Goal: Information Seeking & Learning: Find specific fact

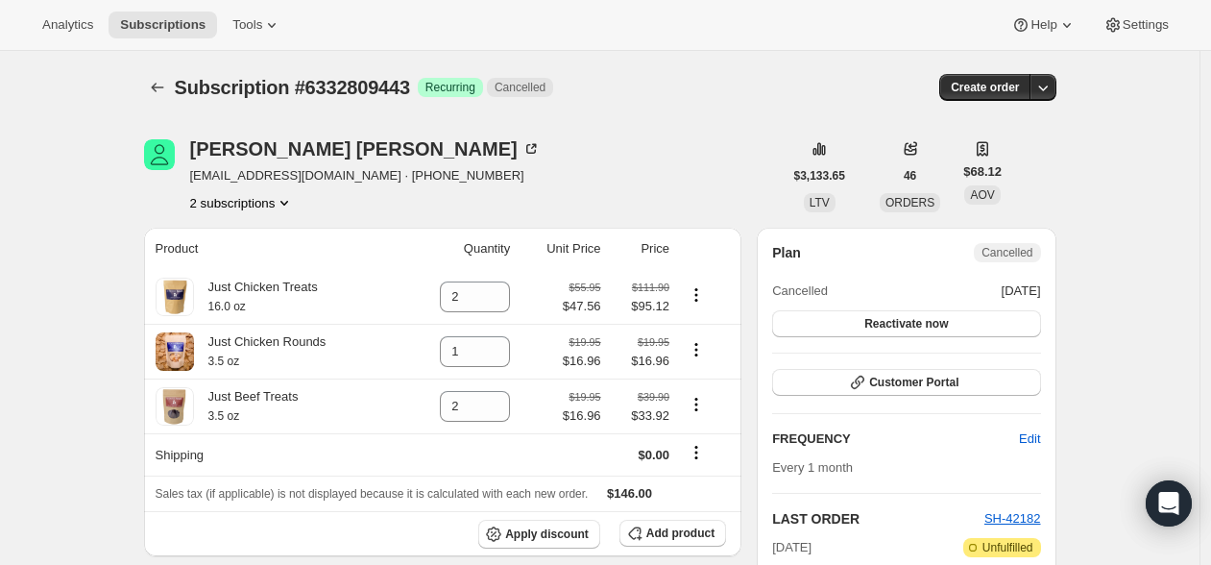
click at [255, 195] on button "2 subscriptions" at bounding box center [242, 202] width 105 height 19
click at [257, 231] on span "35936501987" at bounding box center [218, 238] width 77 height 14
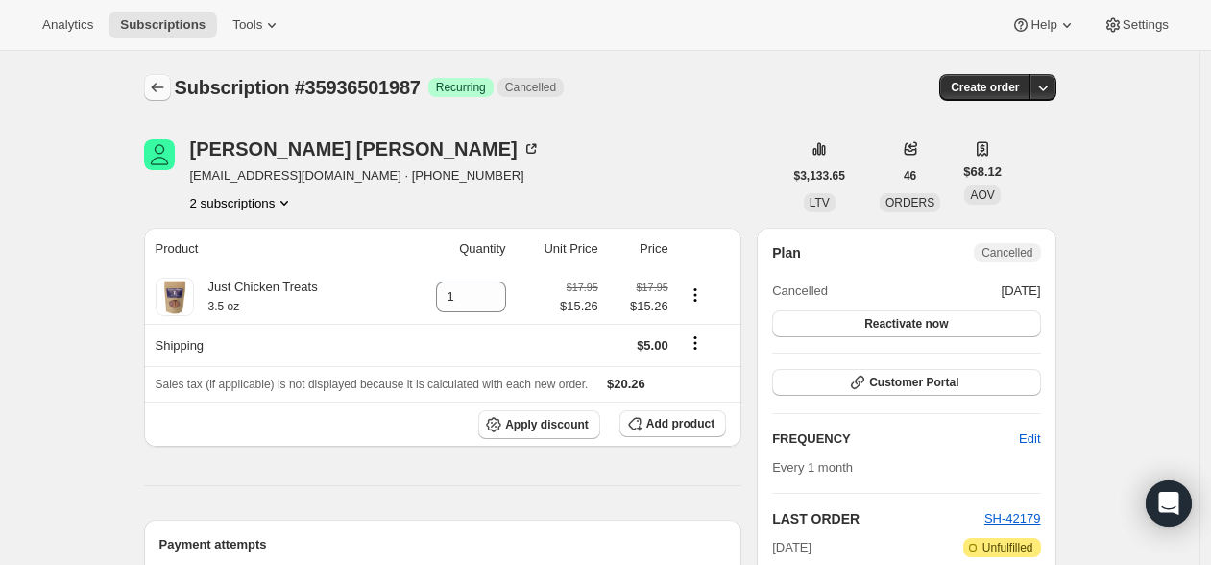
click at [156, 93] on icon "Subscriptions" at bounding box center [157, 87] width 19 height 19
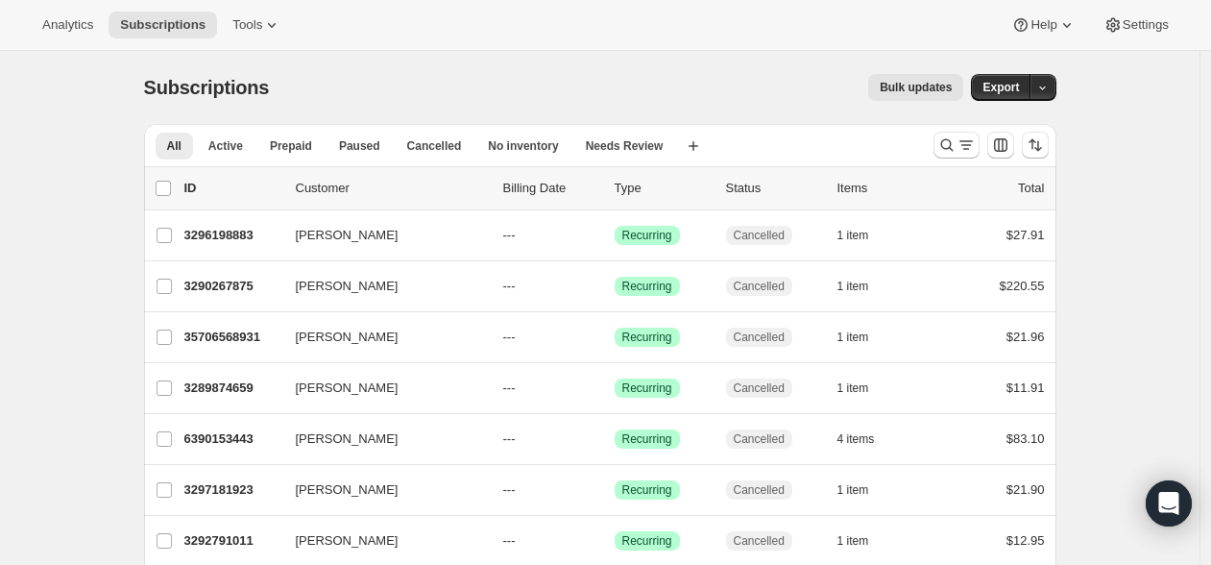
click at [498, 49] on div "Analytics Subscriptions Tools Help Settings" at bounding box center [605, 25] width 1211 height 51
click at [478, 108] on div "Subscriptions. This page is ready Subscriptions Bulk updates More actions Bulk …" at bounding box center [600, 87] width 912 height 73
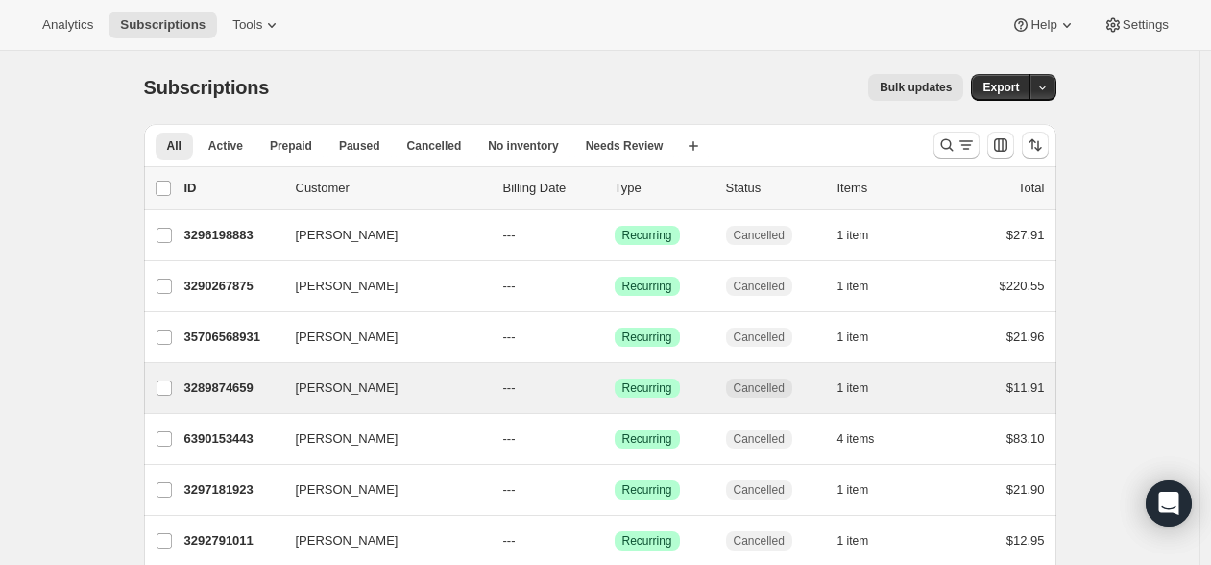
scroll to position [154, 0]
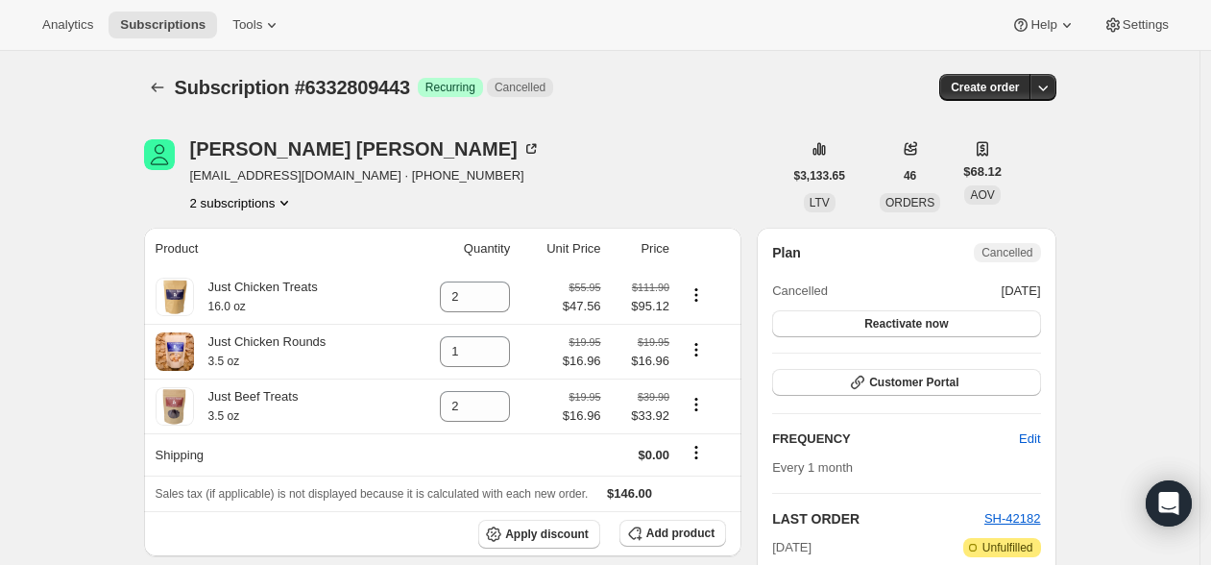
click at [234, 194] on button "2 subscriptions" at bounding box center [242, 202] width 105 height 19
click at [248, 233] on span "35936501987" at bounding box center [218, 238] width 77 height 14
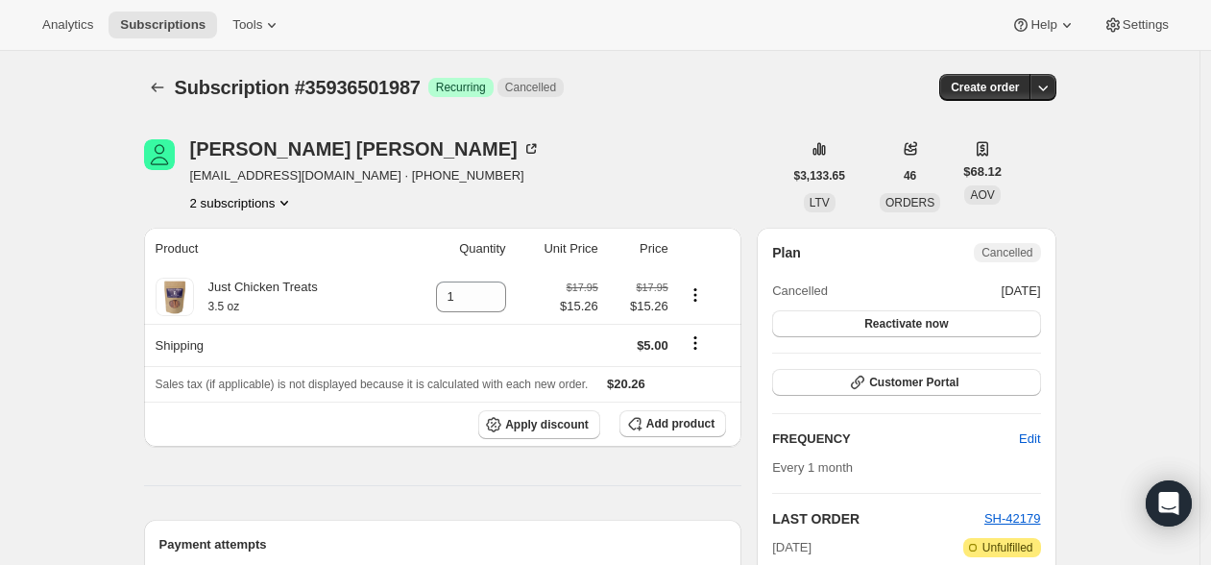
click at [262, 197] on button "2 subscriptions" at bounding box center [242, 202] width 105 height 19
click at [266, 262] on span "6332809443" at bounding box center [245, 271] width 133 height 19
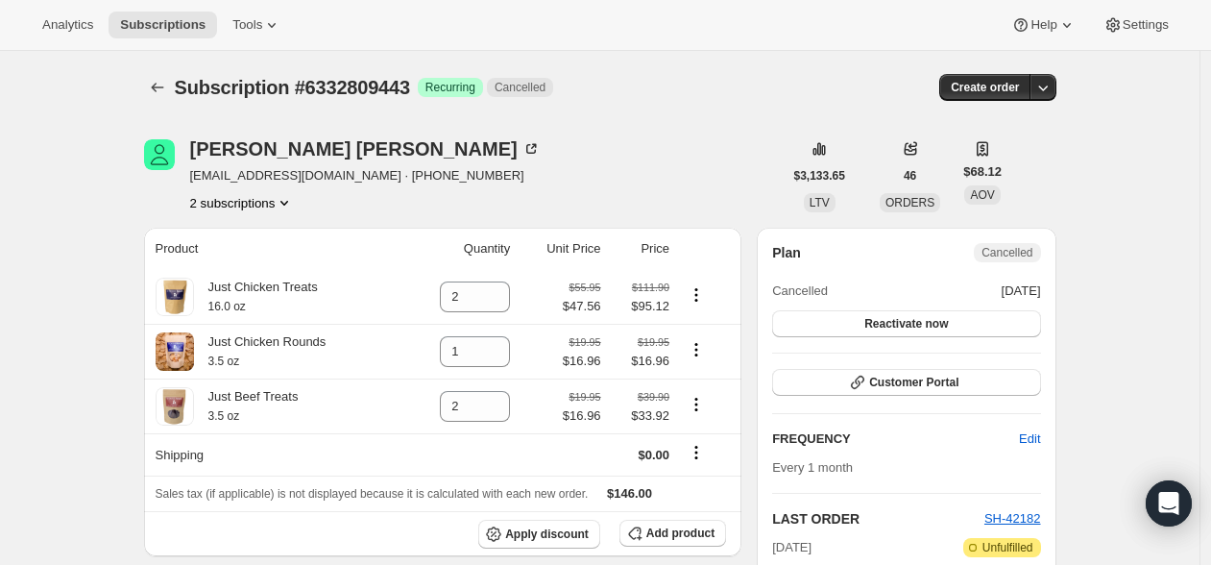
click at [265, 211] on button "2 subscriptions" at bounding box center [242, 202] width 105 height 19
click at [257, 242] on span "35936501987" at bounding box center [218, 238] width 77 height 14
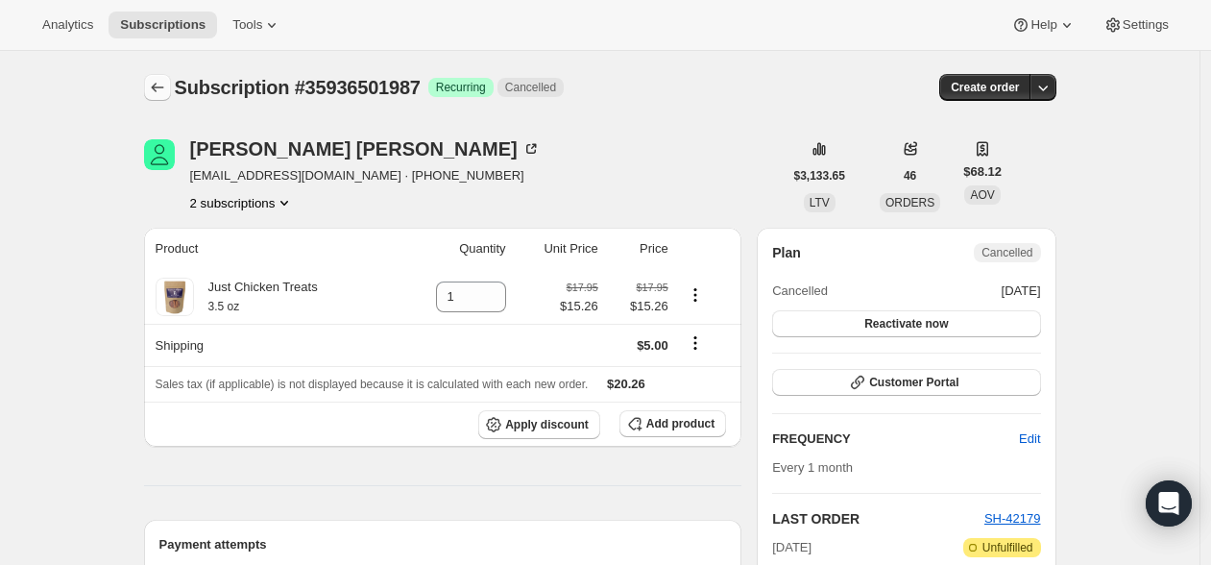
click at [156, 86] on icon "Subscriptions" at bounding box center [157, 88] width 12 height 10
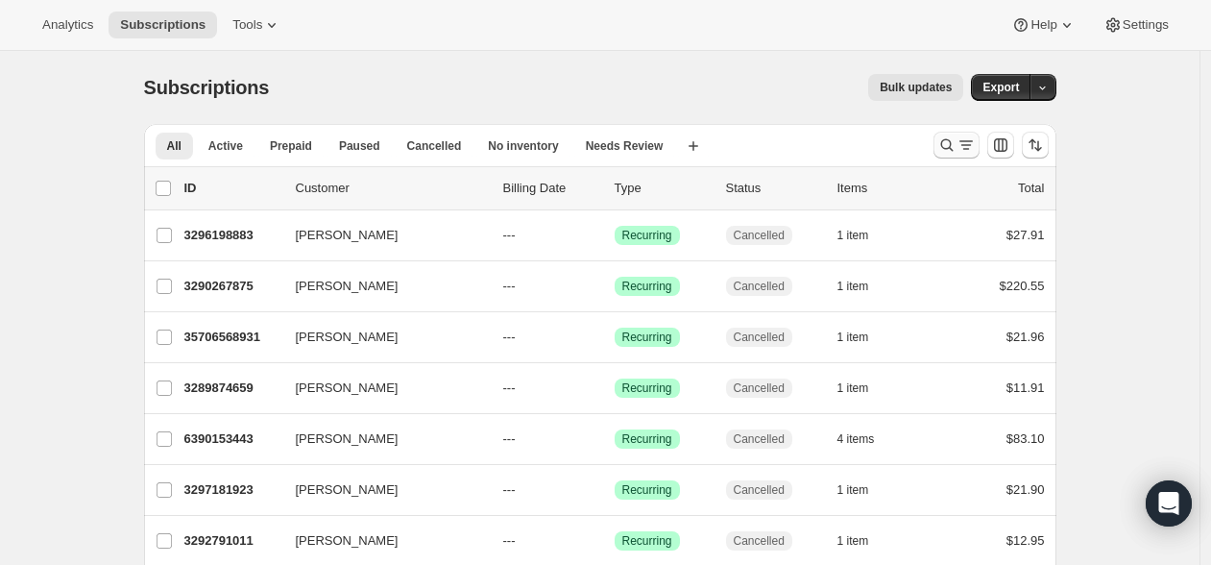
click at [950, 141] on icon "Search and filter results" at bounding box center [946, 144] width 19 height 19
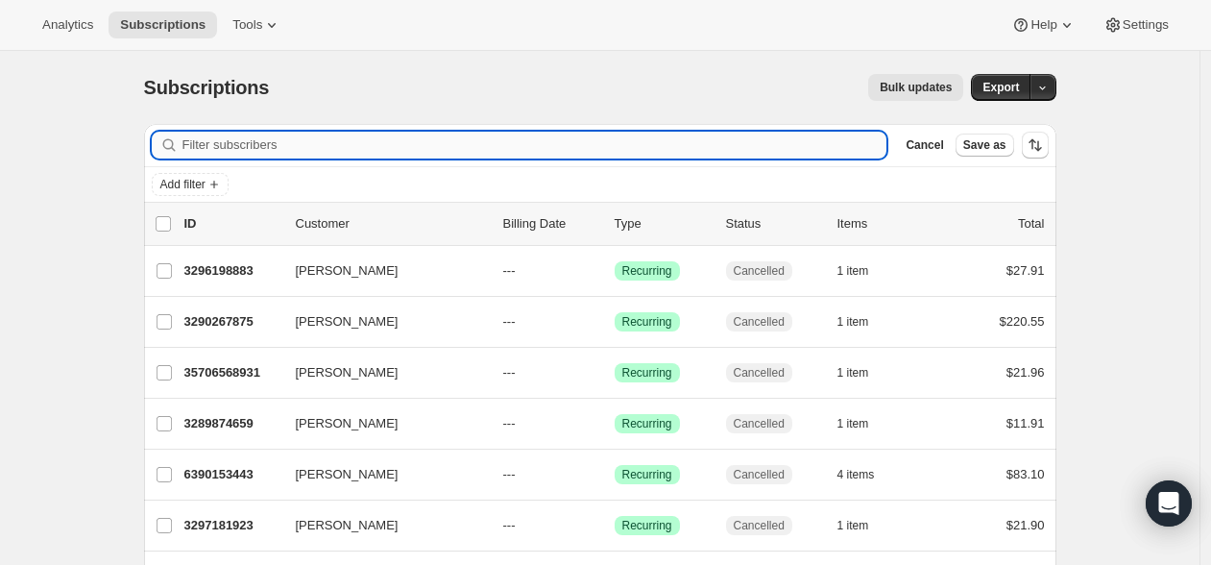
click at [501, 142] on input "Filter subscribers" at bounding box center [534, 145] width 705 height 27
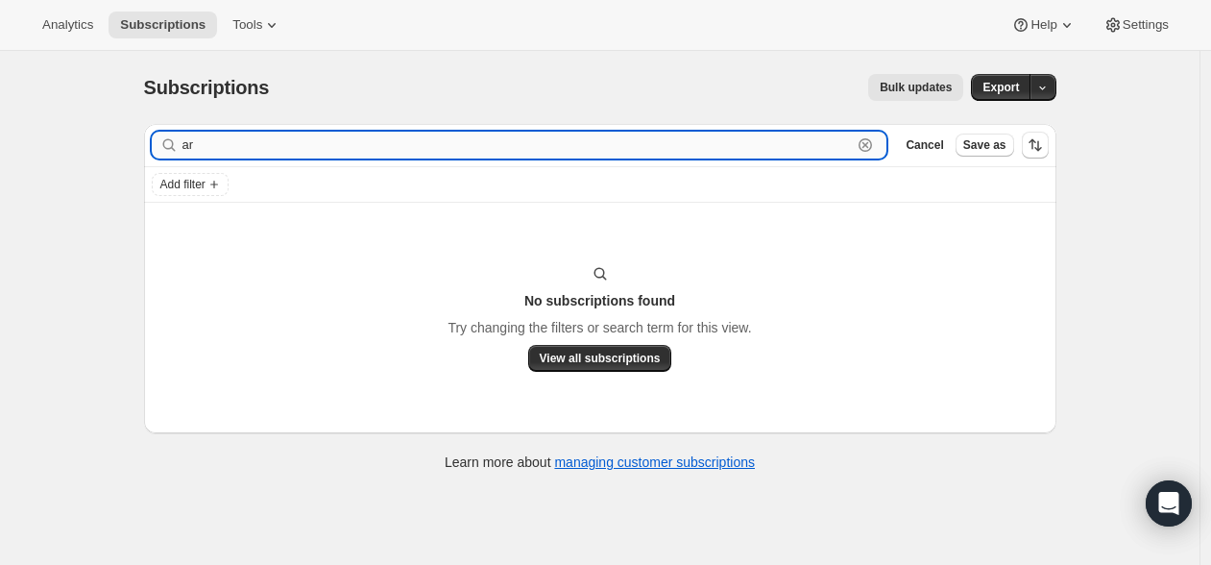
type input "a"
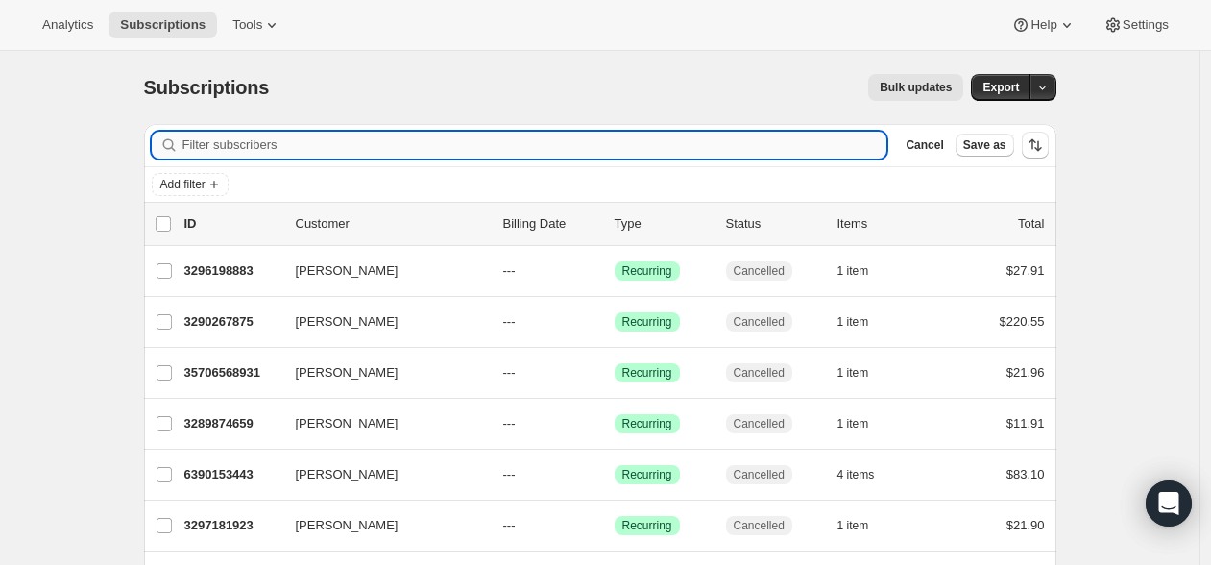
click at [373, 155] on input "Filter subscribers" at bounding box center [534, 145] width 705 height 27
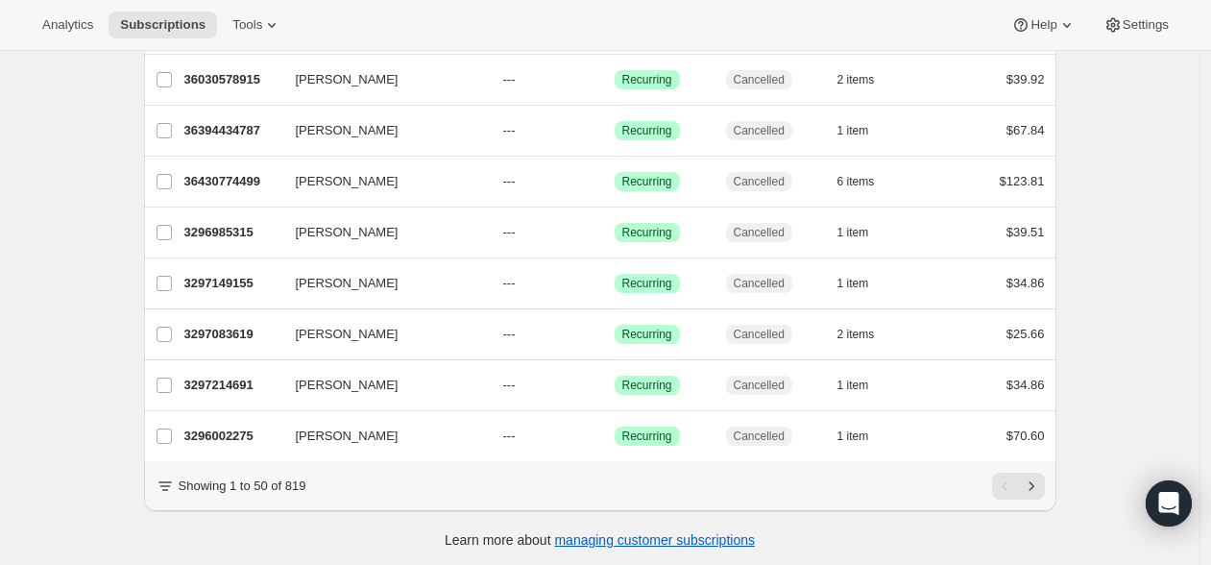
scroll to position [2346, 0]
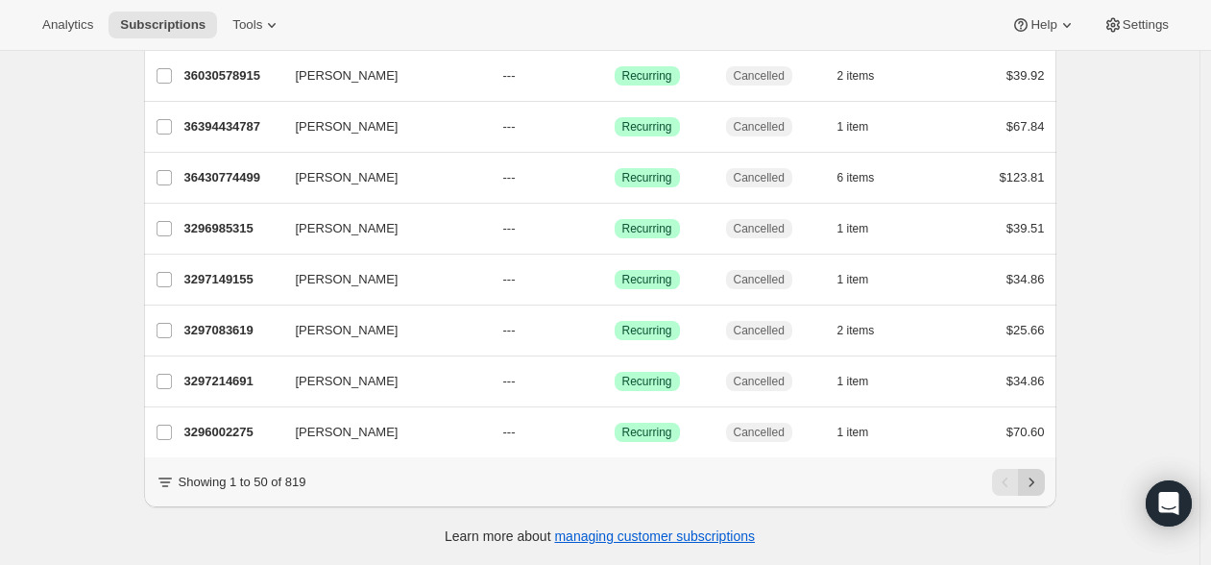
click at [1033, 479] on icon "Next" at bounding box center [1031, 481] width 19 height 19
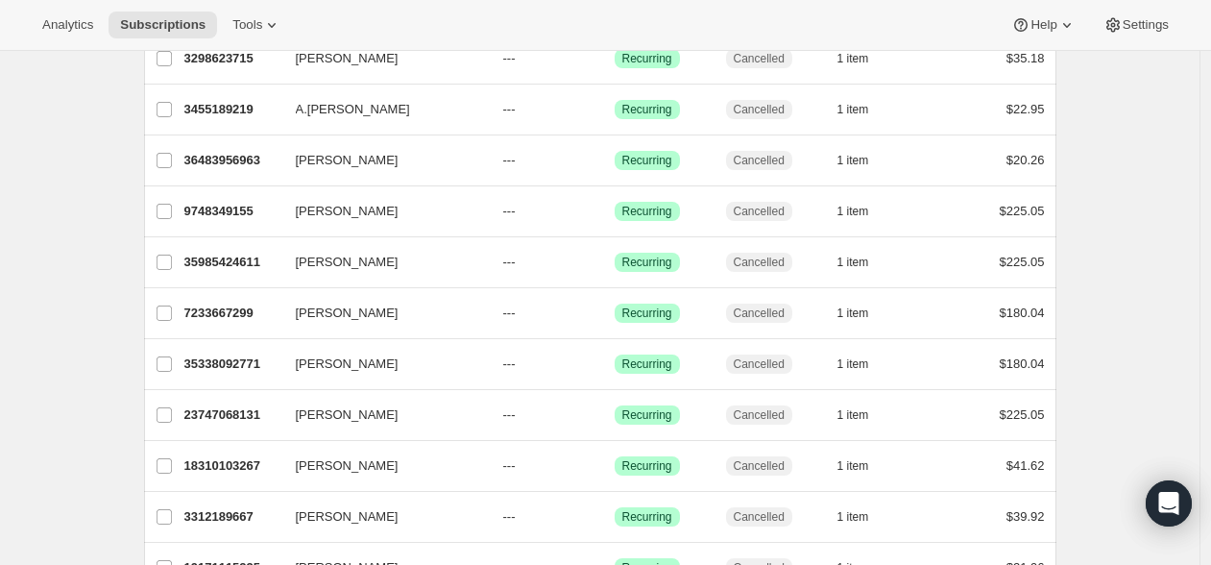
scroll to position [0, 0]
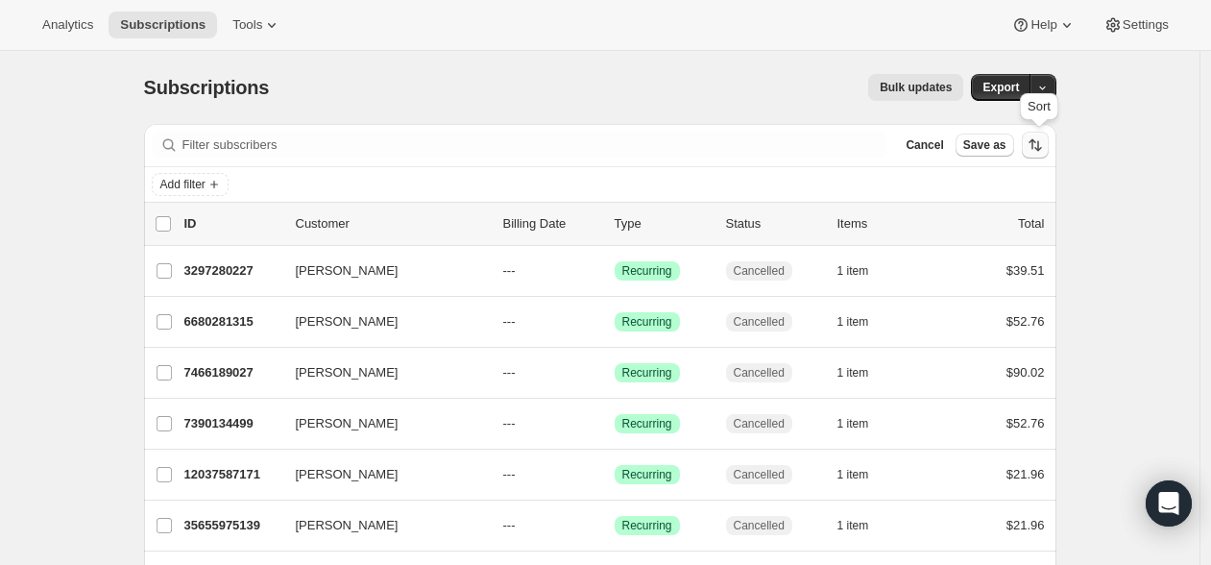
click at [1045, 150] on icon "Sort the results" at bounding box center [1034, 144] width 19 height 19
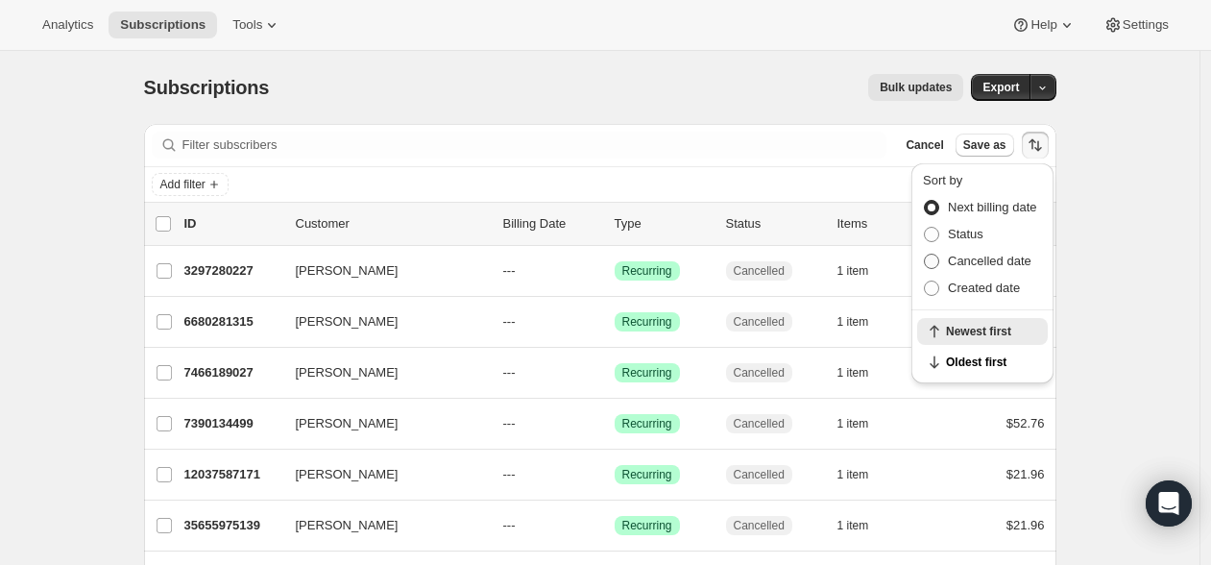
click at [1008, 265] on span "Cancelled date" at bounding box center [990, 260] width 84 height 14
click at [925, 254] on input "Cancelled date" at bounding box center [924, 253] width 1 height 1
radio input "true"
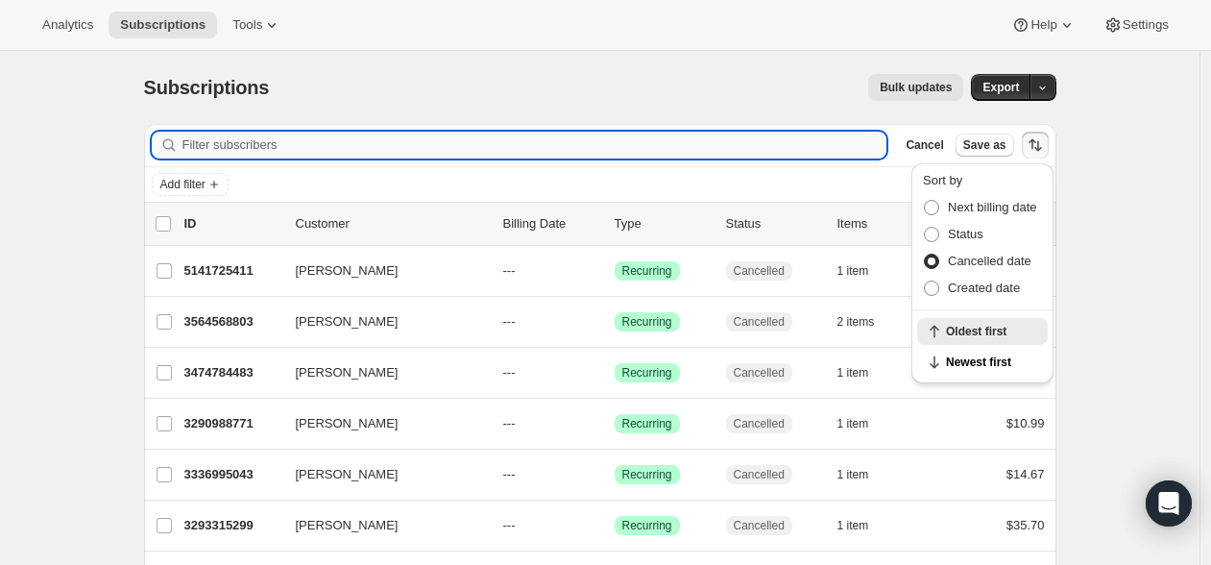
click at [366, 149] on input "Filter subscribers" at bounding box center [534, 145] width 705 height 27
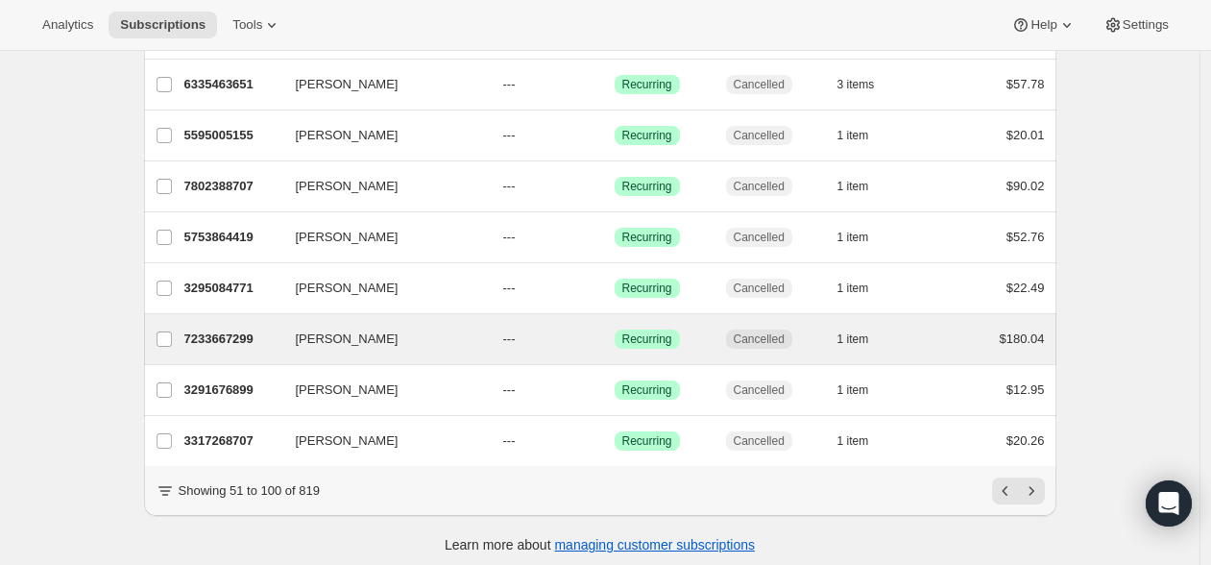
scroll to position [2346, 0]
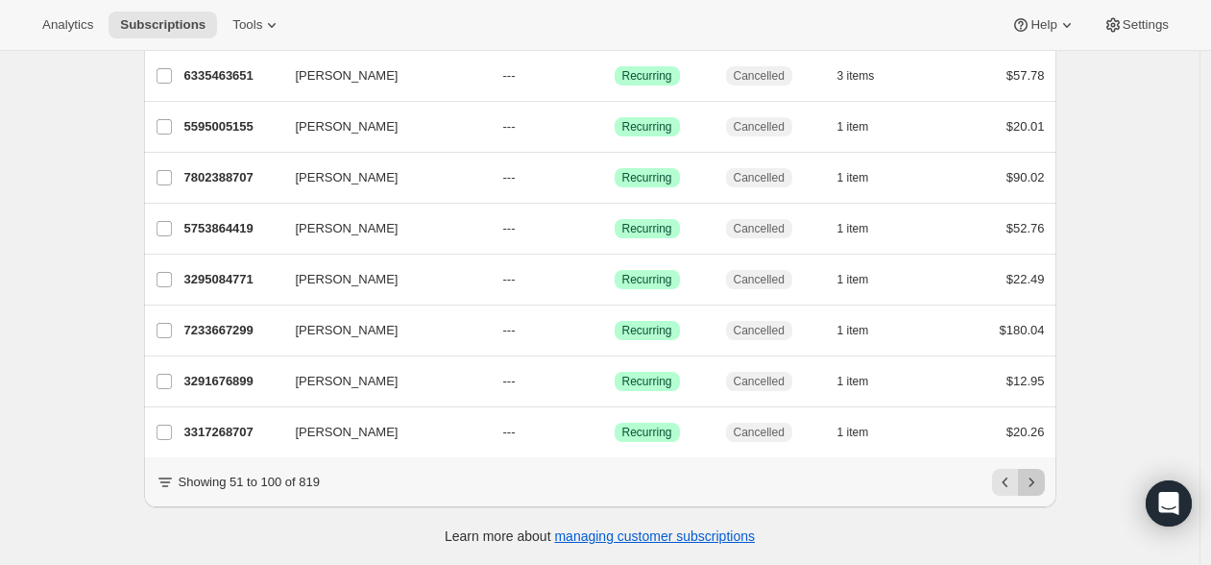
click at [1034, 482] on icon "Next" at bounding box center [1031, 481] width 19 height 19
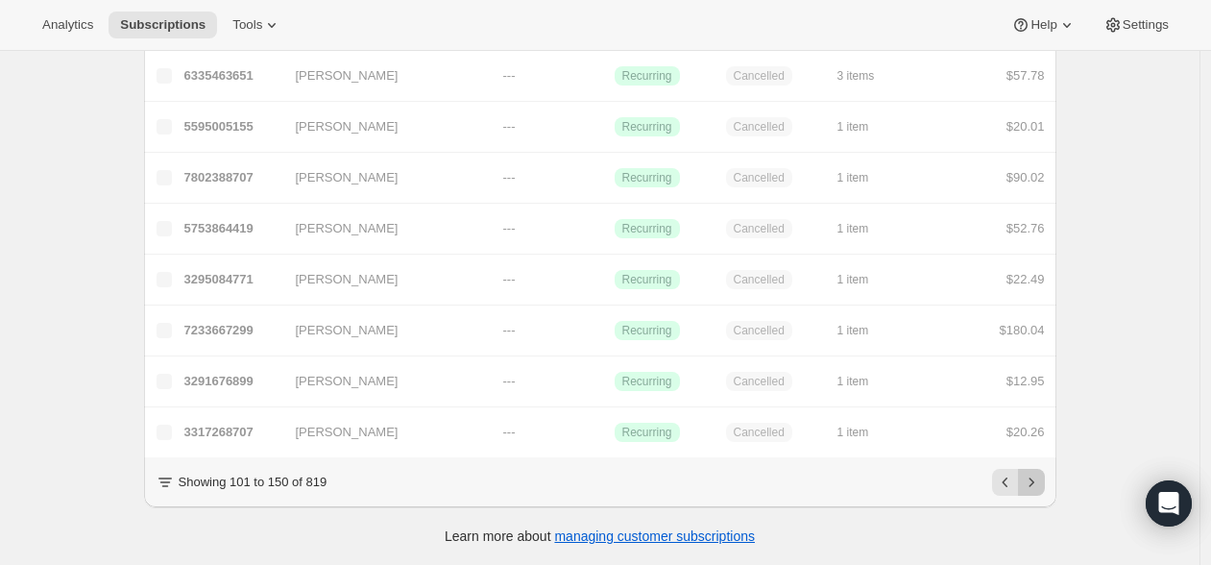
click at [1034, 482] on icon "Next" at bounding box center [1031, 481] width 19 height 19
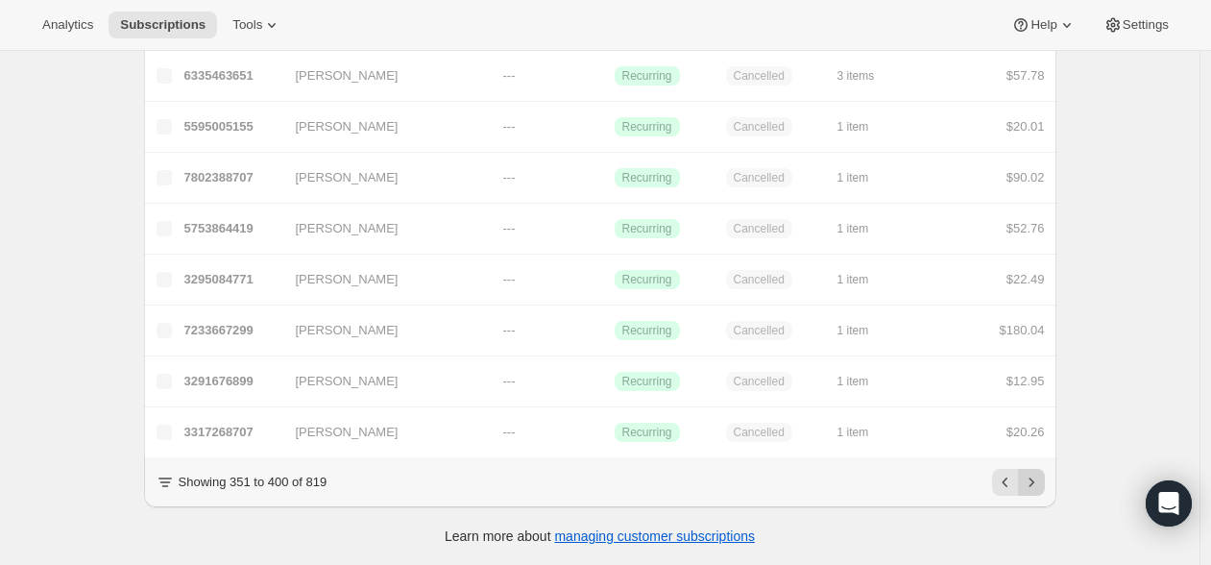
click at [1036, 481] on icon "Next" at bounding box center [1031, 481] width 19 height 19
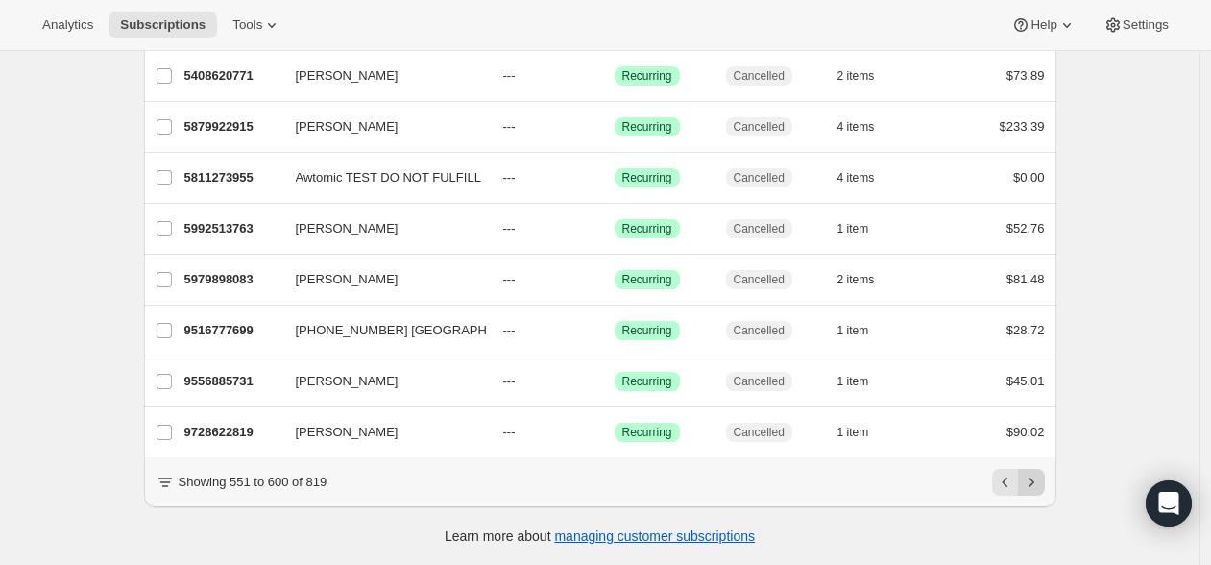
click at [1036, 481] on icon "Next" at bounding box center [1031, 481] width 19 height 19
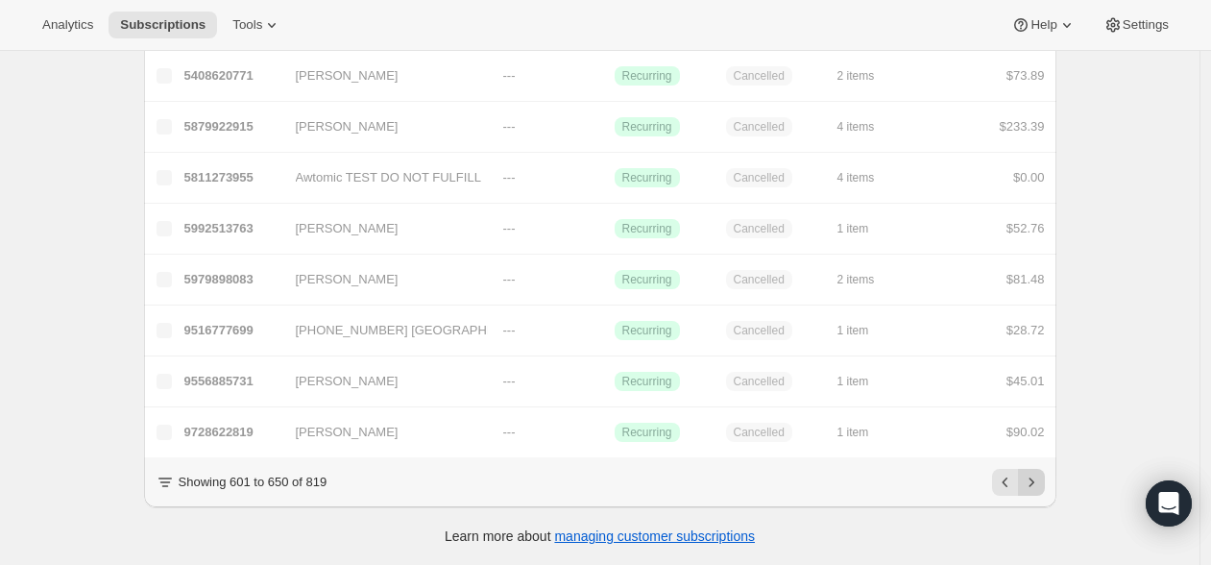
click at [1036, 481] on icon "Next" at bounding box center [1031, 481] width 19 height 19
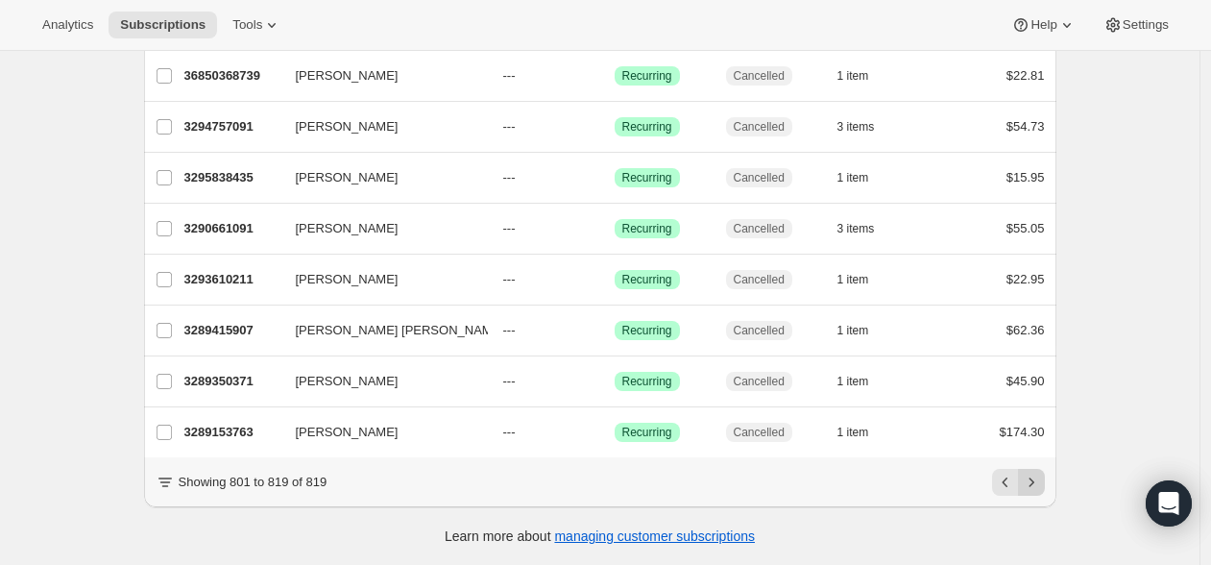
scroll to position [769, 0]
click at [1015, 483] on icon "Previous" at bounding box center [1005, 481] width 19 height 19
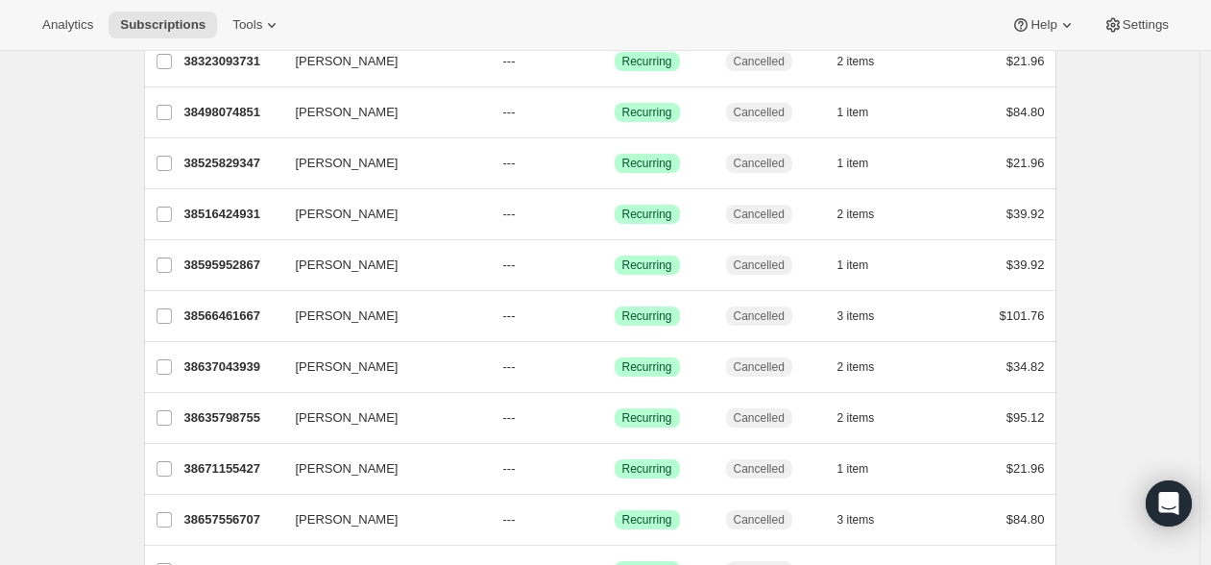
click at [1017, 483] on div "Vallente Romasanta 38671155427 Vallente Romasanta --- Success Recurring Cancell…" at bounding box center [600, 469] width 912 height 50
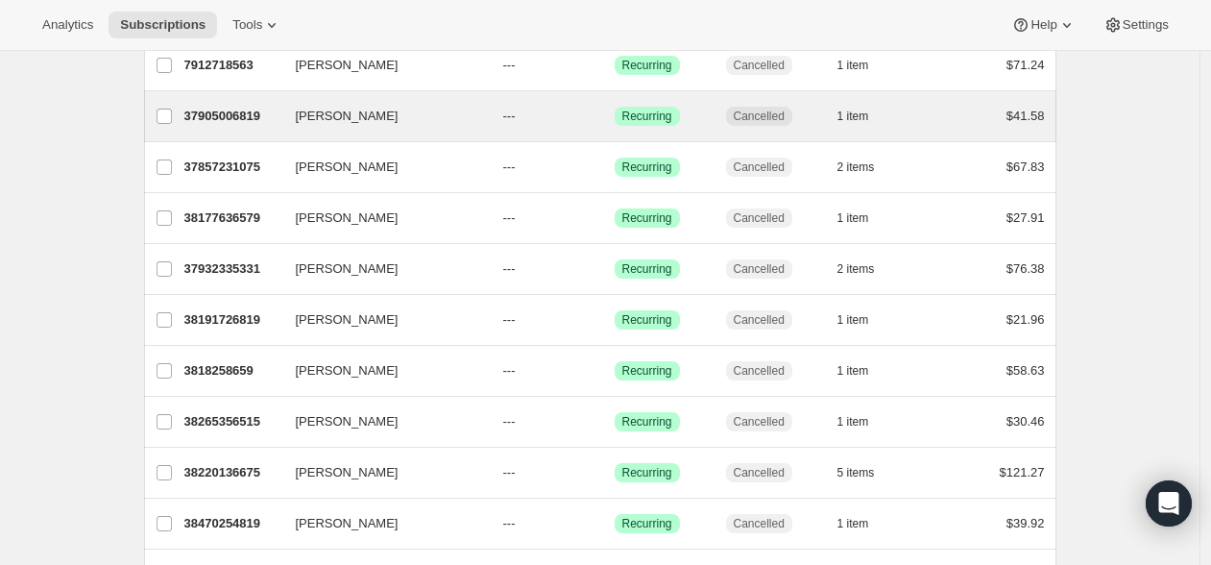
scroll to position [0, 0]
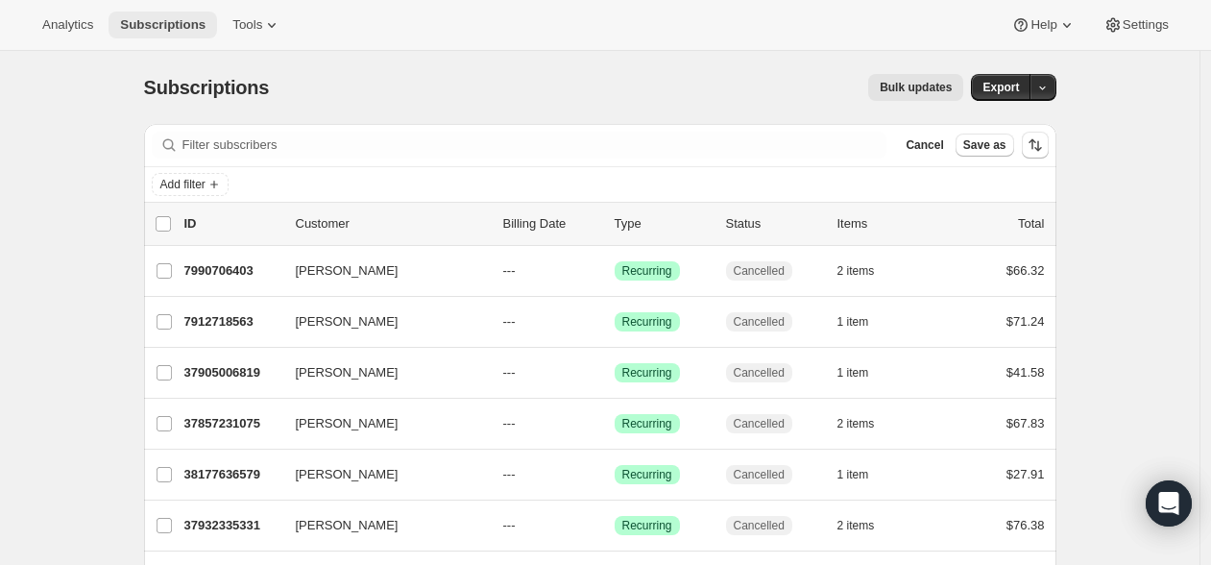
click at [147, 24] on span "Subscriptions" at bounding box center [162, 24] width 85 height 15
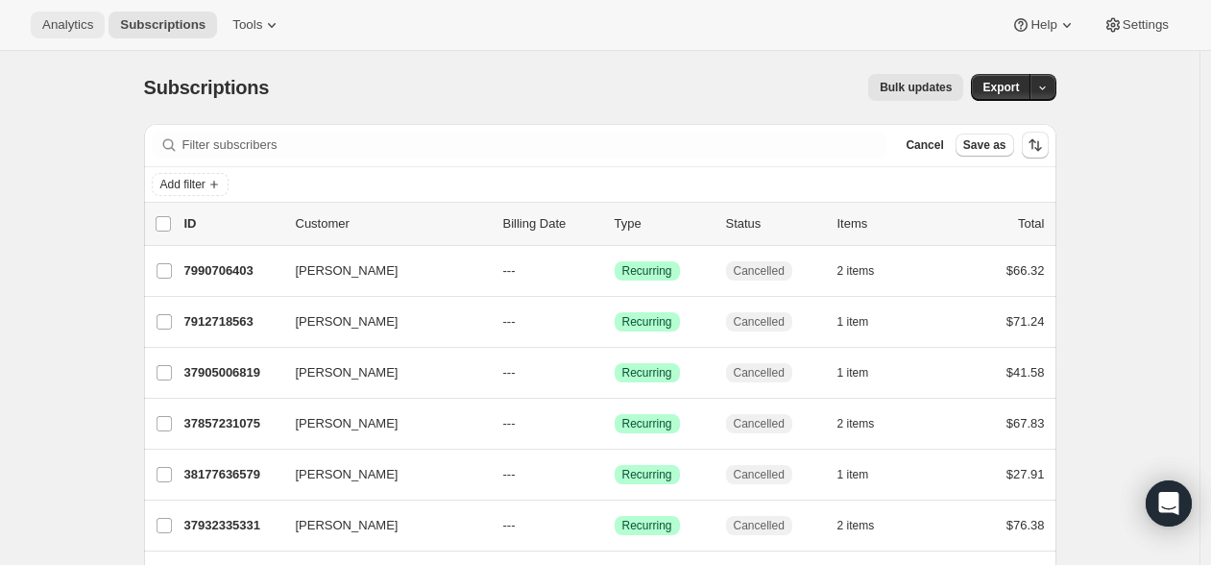
click at [65, 26] on span "Analytics" at bounding box center [67, 24] width 51 height 15
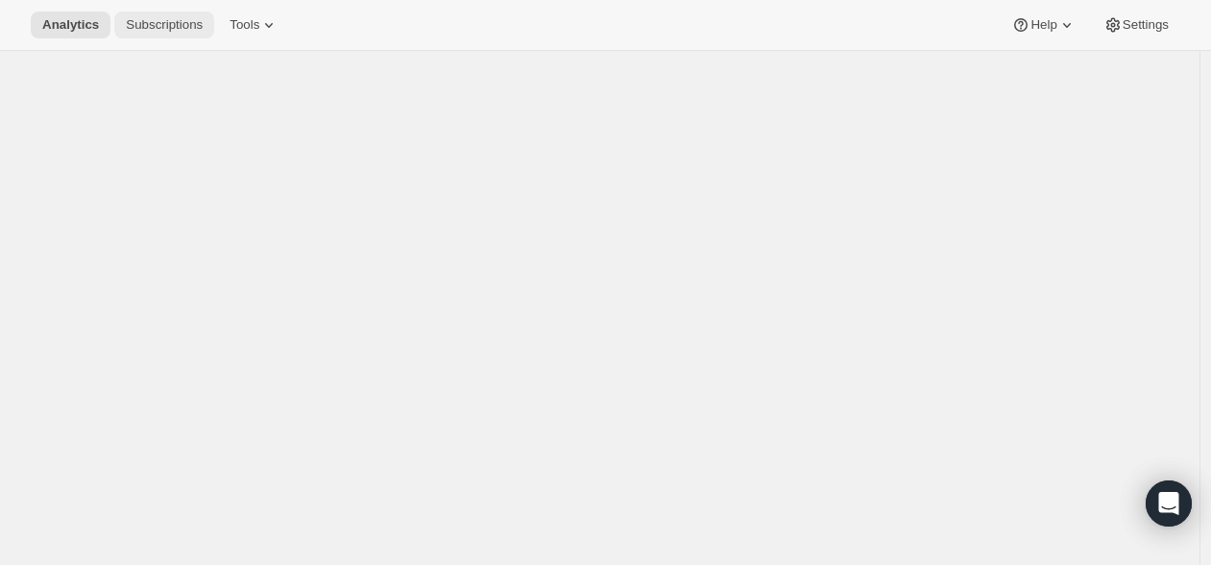
click at [154, 29] on span "Subscriptions" at bounding box center [164, 24] width 77 height 15
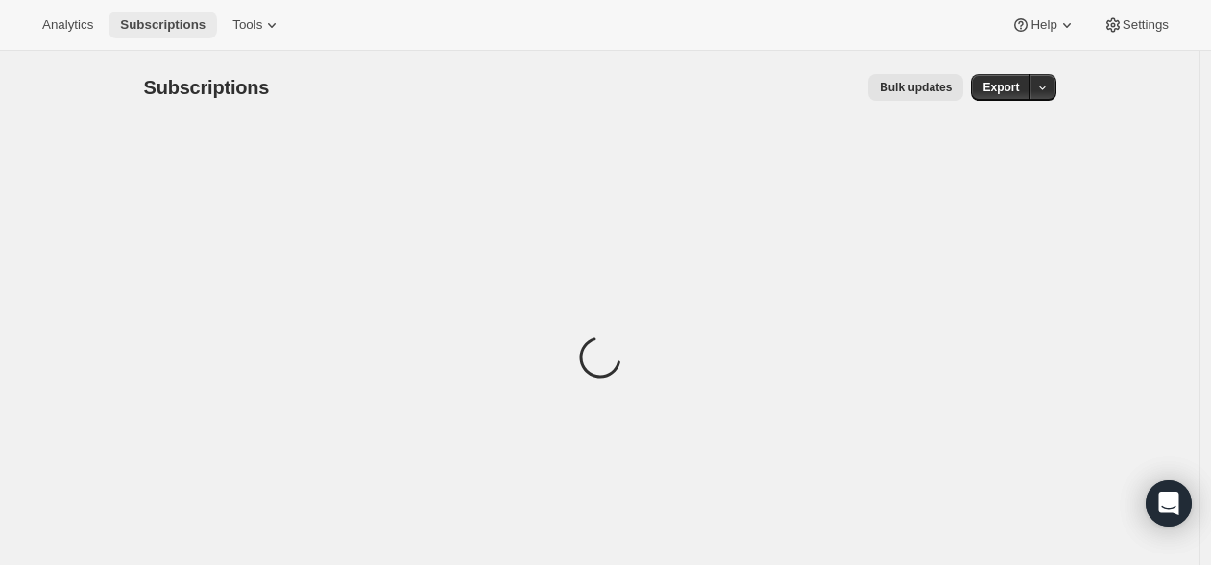
click at [154, 29] on span "Subscriptions" at bounding box center [162, 24] width 85 height 15
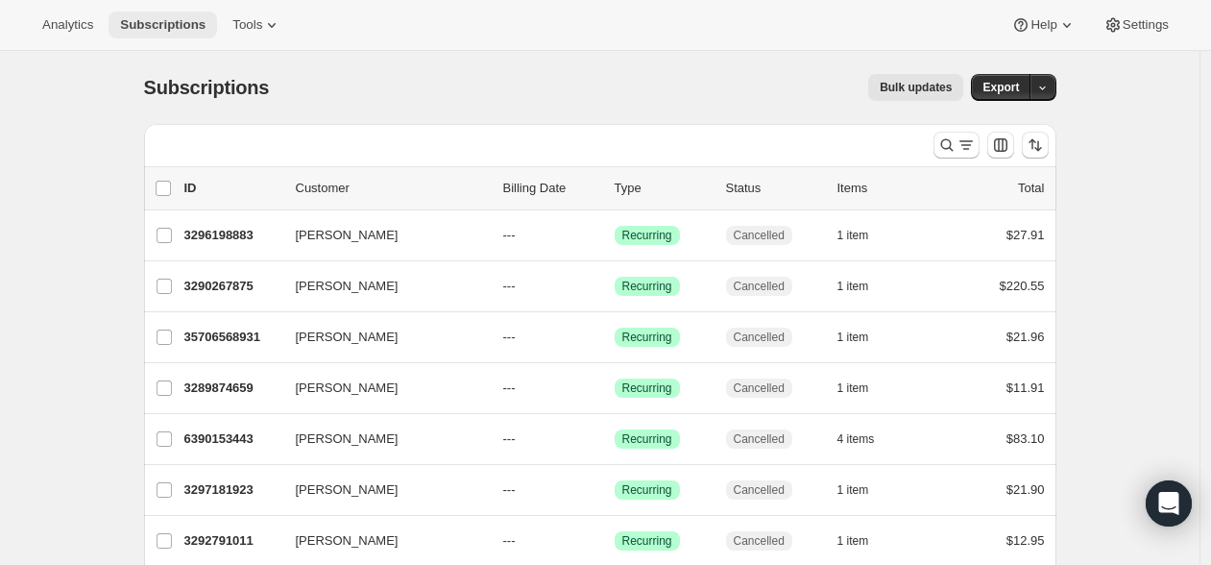
click at [154, 29] on span "Subscriptions" at bounding box center [162, 24] width 85 height 15
click at [429, 21] on div "Analytics Subscriptions Tools Help Settings" at bounding box center [605, 25] width 1211 height 51
click at [154, 31] on span "Subscriptions" at bounding box center [162, 24] width 85 height 15
click at [155, 31] on span "Subscriptions" at bounding box center [162, 24] width 85 height 15
click at [159, 29] on span "Subscriptions" at bounding box center [162, 24] width 85 height 15
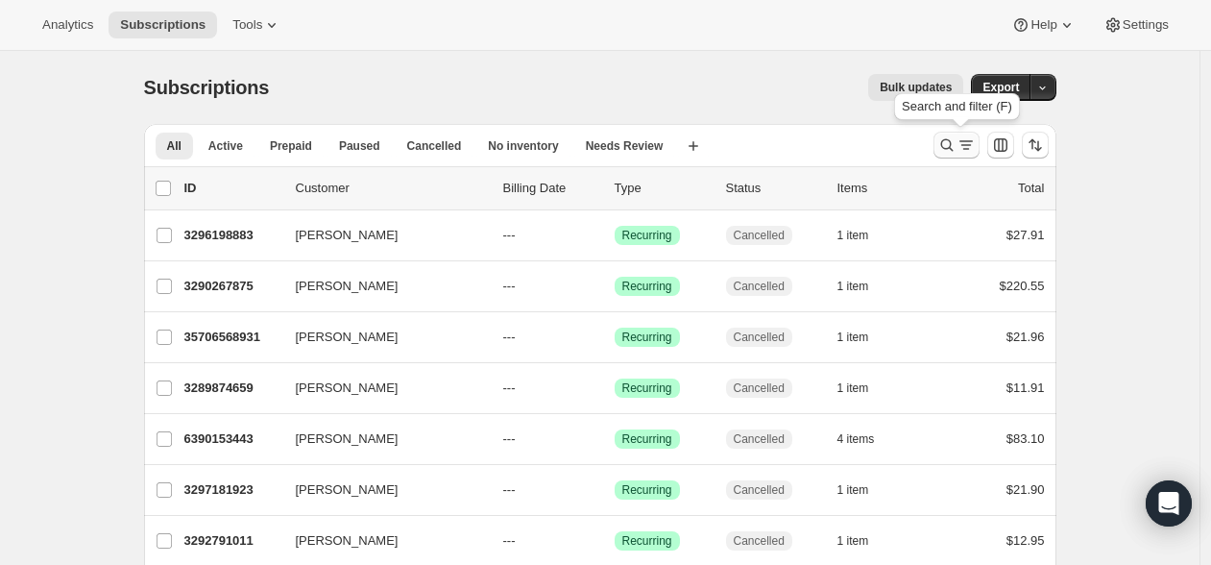
click at [956, 140] on icon "Search and filter results" at bounding box center [946, 144] width 19 height 19
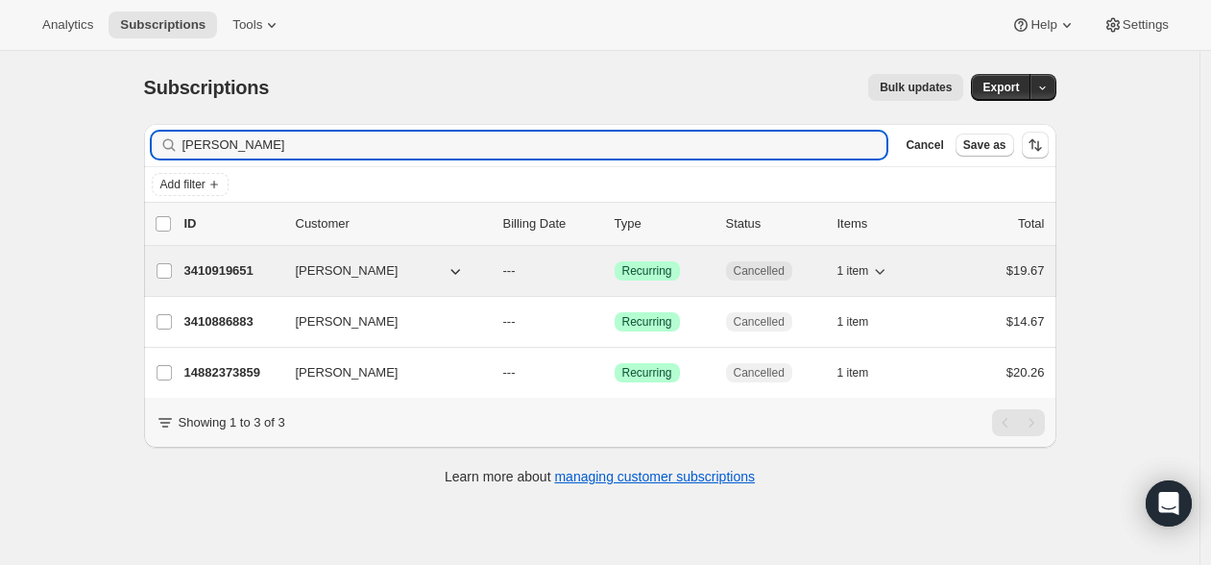
type input "kevin fitzforry"
click at [209, 268] on p "3410919651" at bounding box center [232, 270] width 96 height 19
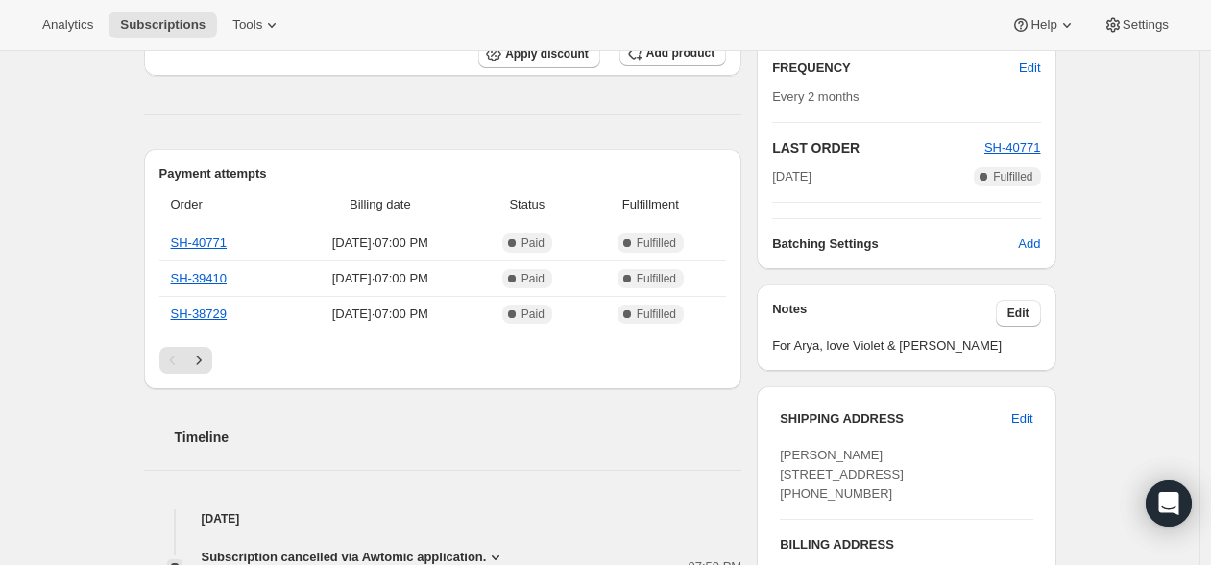
scroll to position [349, 0]
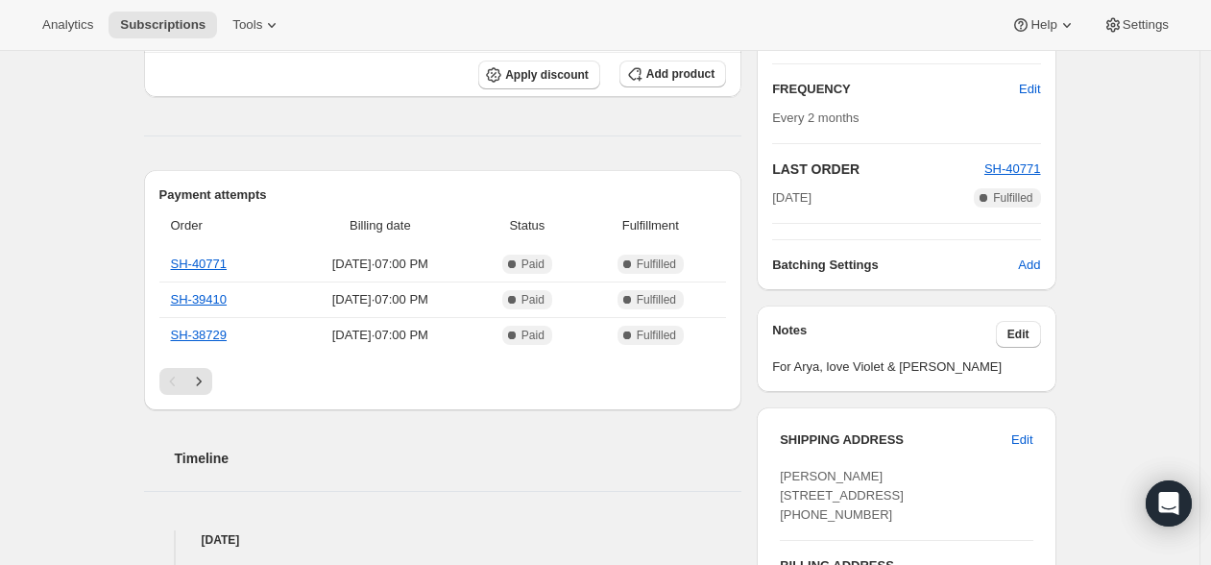
click at [897, 483] on div "Arya Grawe 83 Bellevue Road Lynn MA, 01904 United States (978) 835-2624" at bounding box center [906, 496] width 253 height 58
click at [849, 482] on span "Arya Grawe 83 Bellevue Road Lynn MA, 01904 United States (978) 835-2624" at bounding box center [842, 495] width 124 height 53
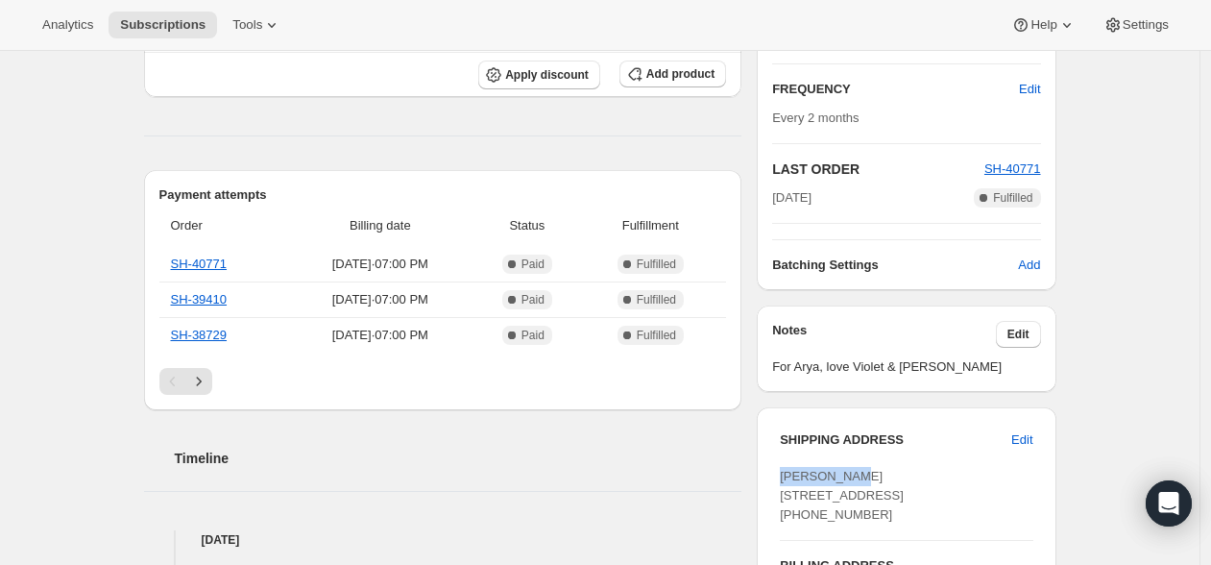
click at [857, 473] on div "Arya Grawe 83 Bellevue Road Lynn MA, 01904 United States (978) 835-2624" at bounding box center [906, 496] width 253 height 58
drag, startPoint x: 857, startPoint y: 473, endPoint x: 781, endPoint y: 475, distance: 76.8
click at [781, 475] on div "SHIPPING ADDRESS Edit Arya Grawe 83 Bellevue Road Lynn MA, 01904 United States …" at bounding box center [906, 574] width 299 height 335
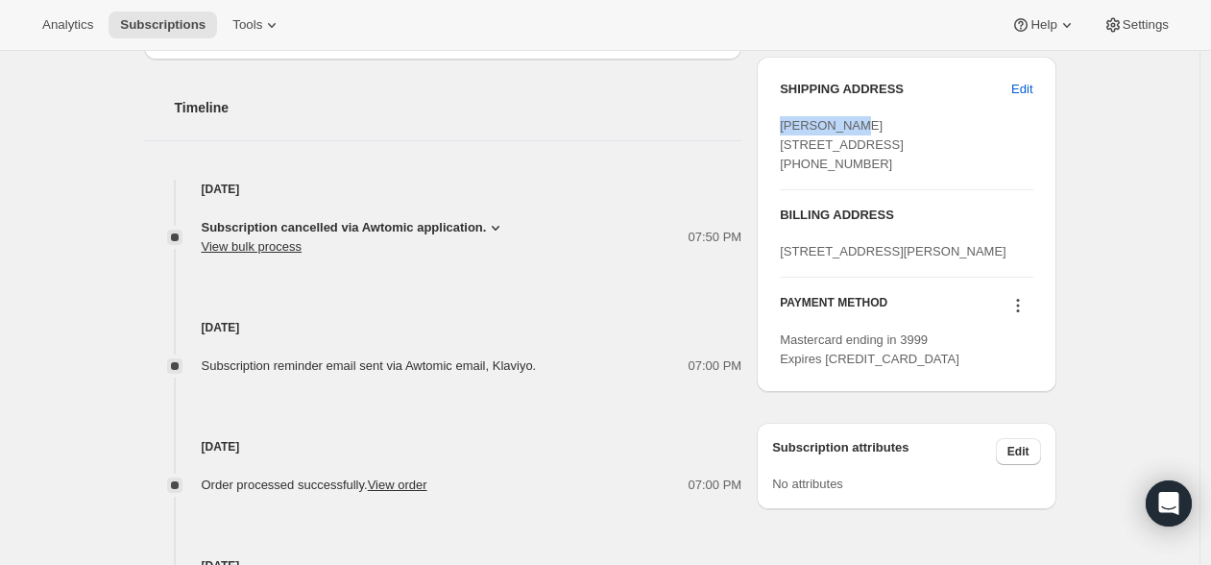
scroll to position [669, 0]
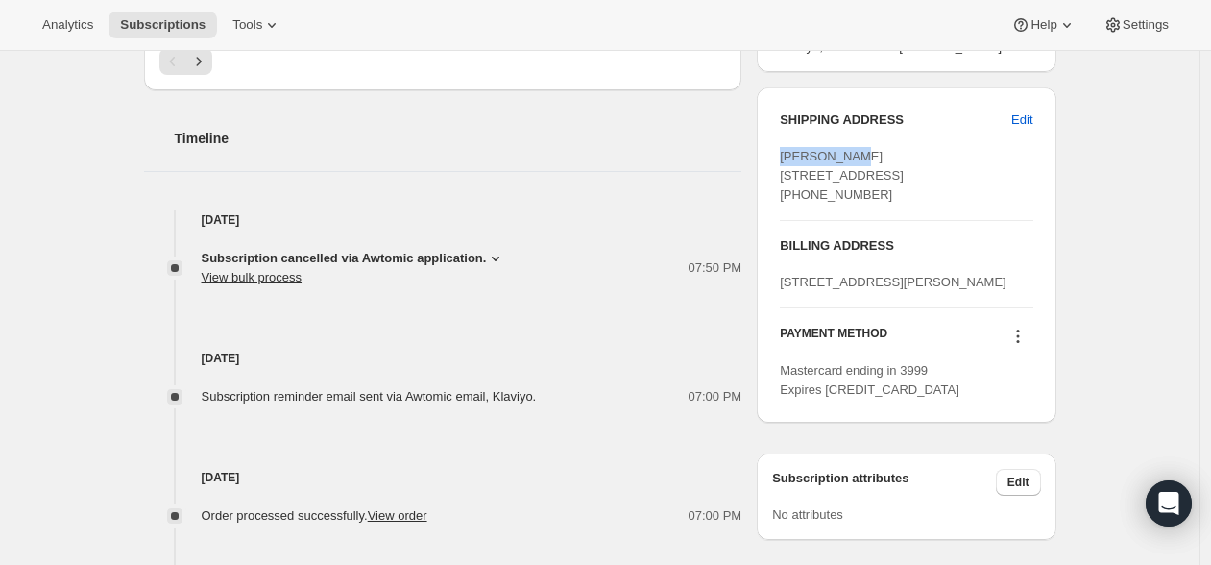
copy span "Arya Grawe"
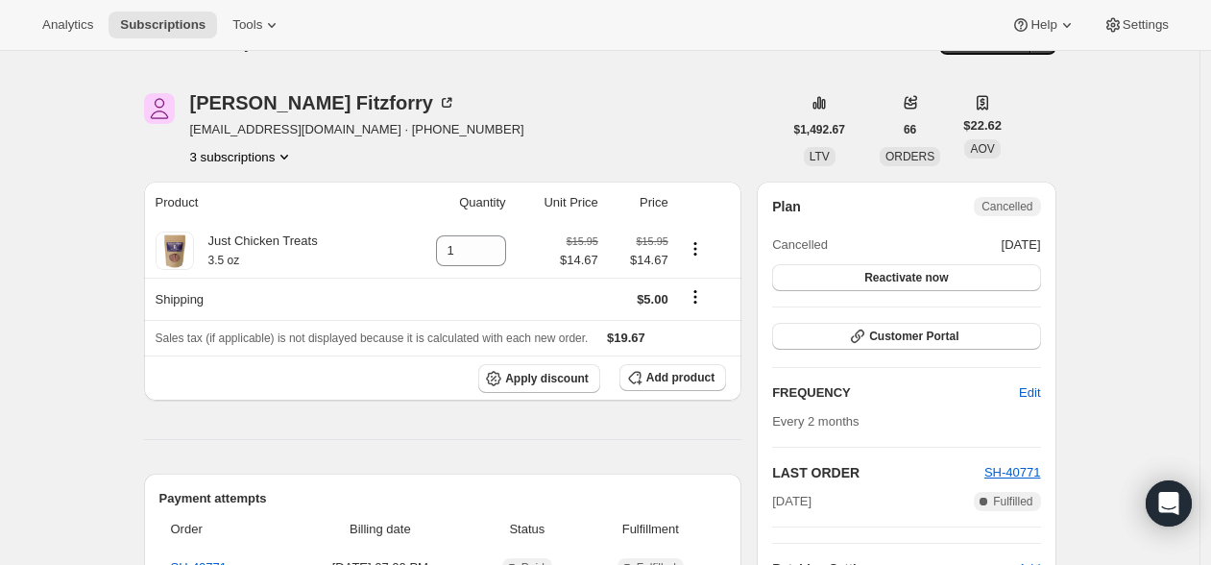
scroll to position [0, 0]
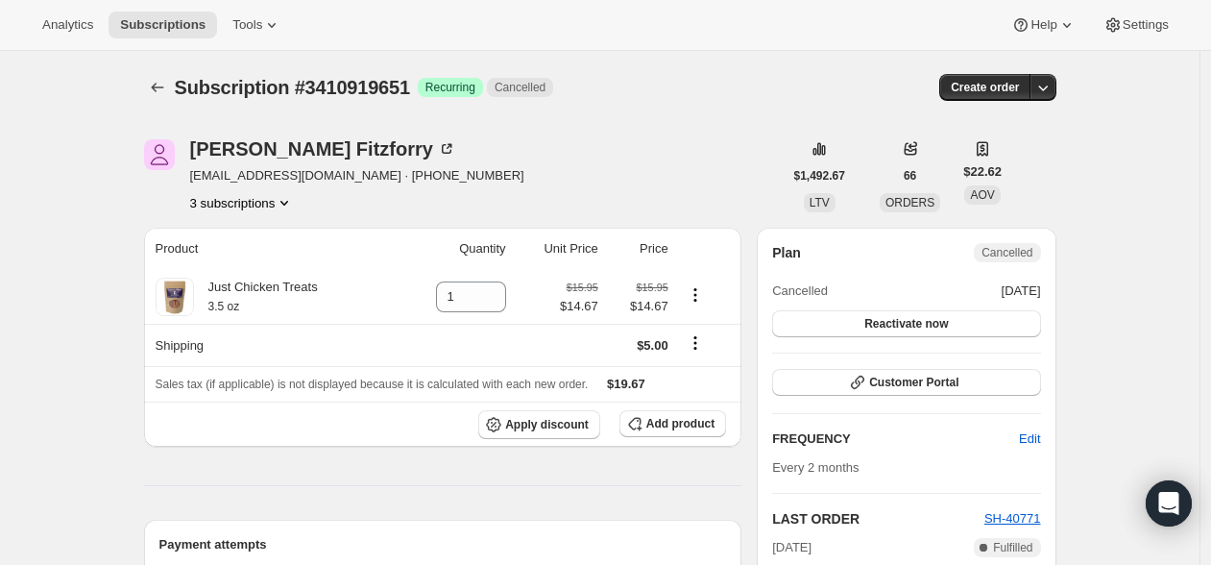
click at [368, 82] on span "Subscription #3410919651" at bounding box center [292, 87] width 235 height 21
copy span "3410919651"
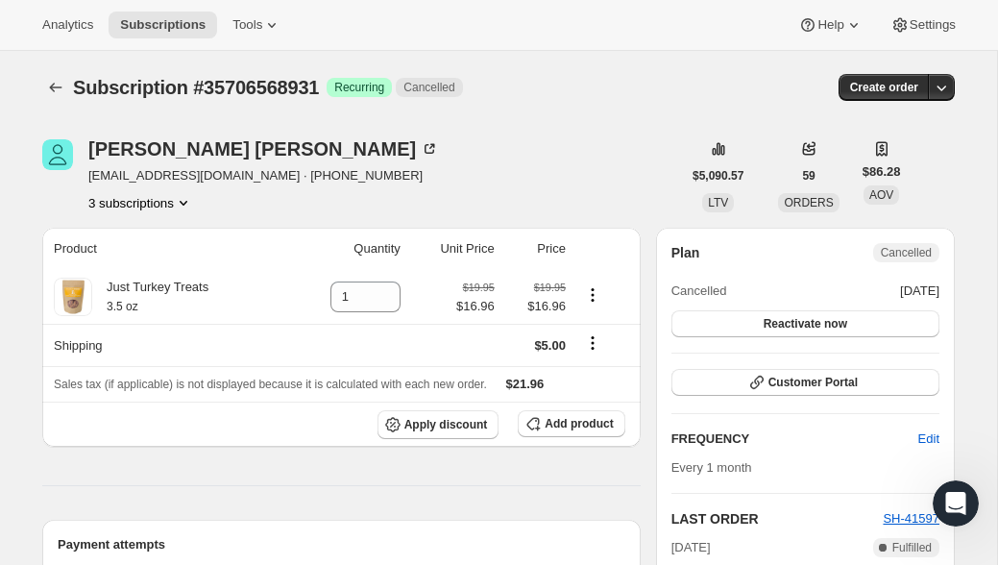
click at [399, 47] on div "Analytics Subscriptions Tools Help Settings" at bounding box center [499, 25] width 998 height 51
drag, startPoint x: 612, startPoint y: 22, endPoint x: 541, endPoint y: 1, distance: 74.1
click at [609, 22] on div "Analytics Subscriptions Tools Help Settings" at bounding box center [499, 25] width 998 height 51
